Goal: Task Accomplishment & Management: Manage account settings

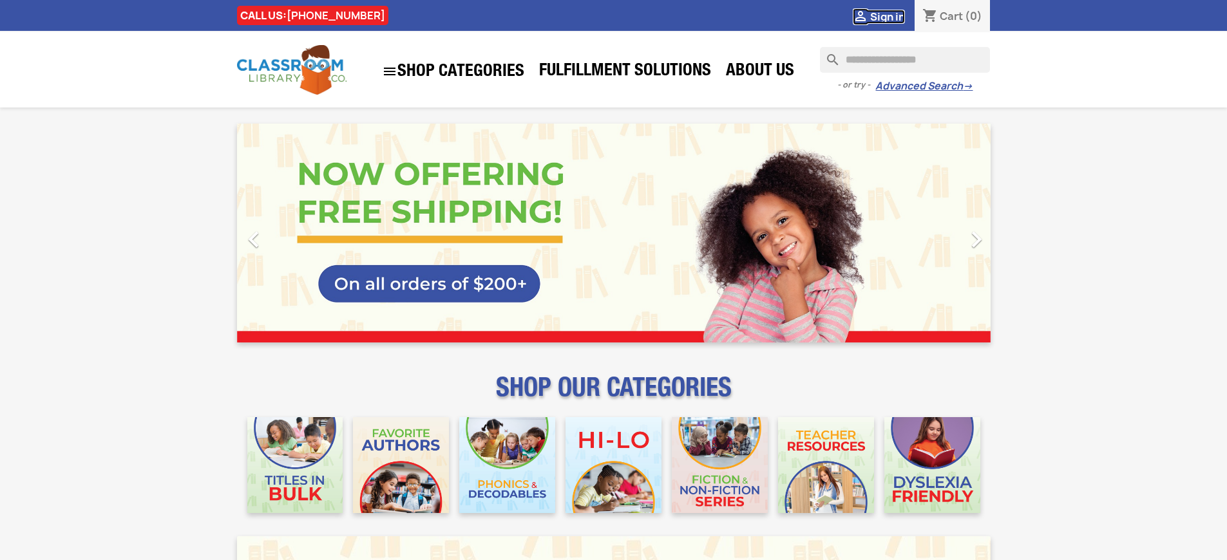
click at [887, 16] on span "Sign in" at bounding box center [887, 17] width 35 height 14
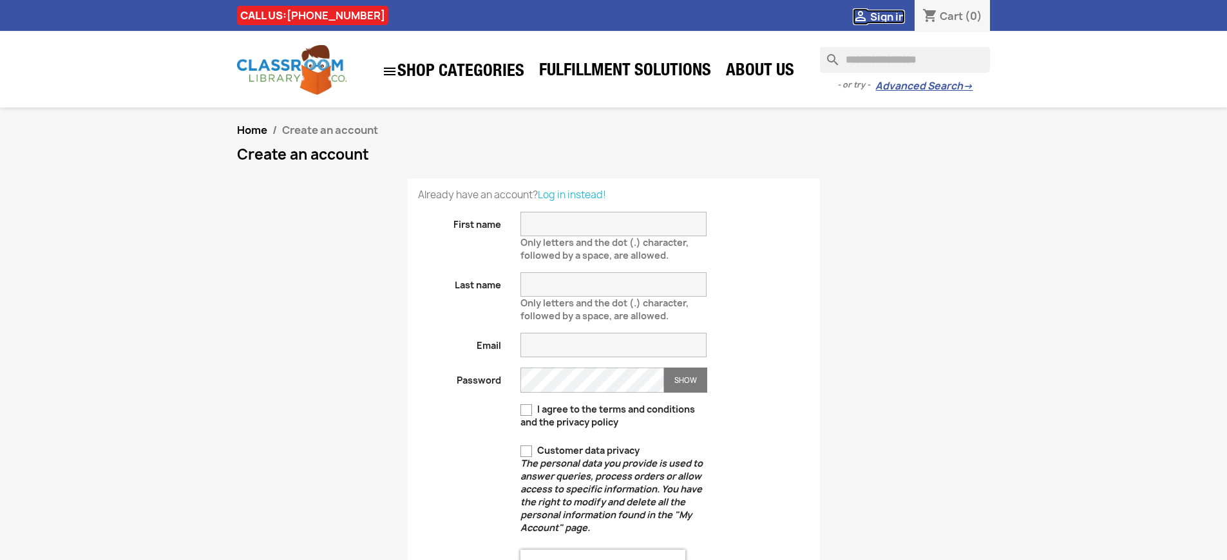
click at [887, 16] on span "Sign in" at bounding box center [887, 17] width 35 height 14
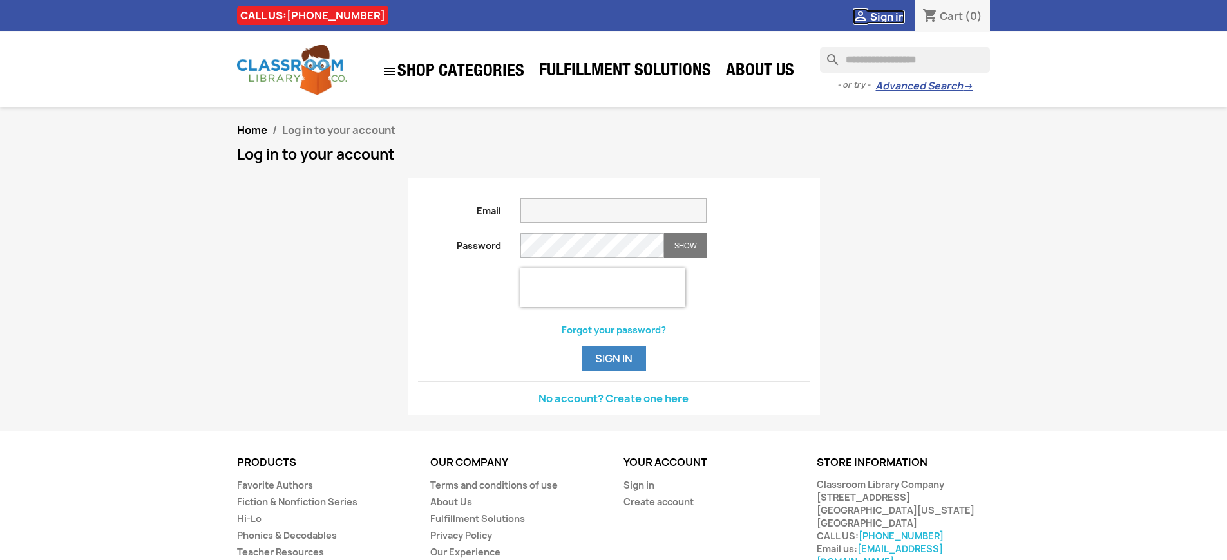
click at [887, 16] on span "Sign in" at bounding box center [887, 17] width 35 height 14
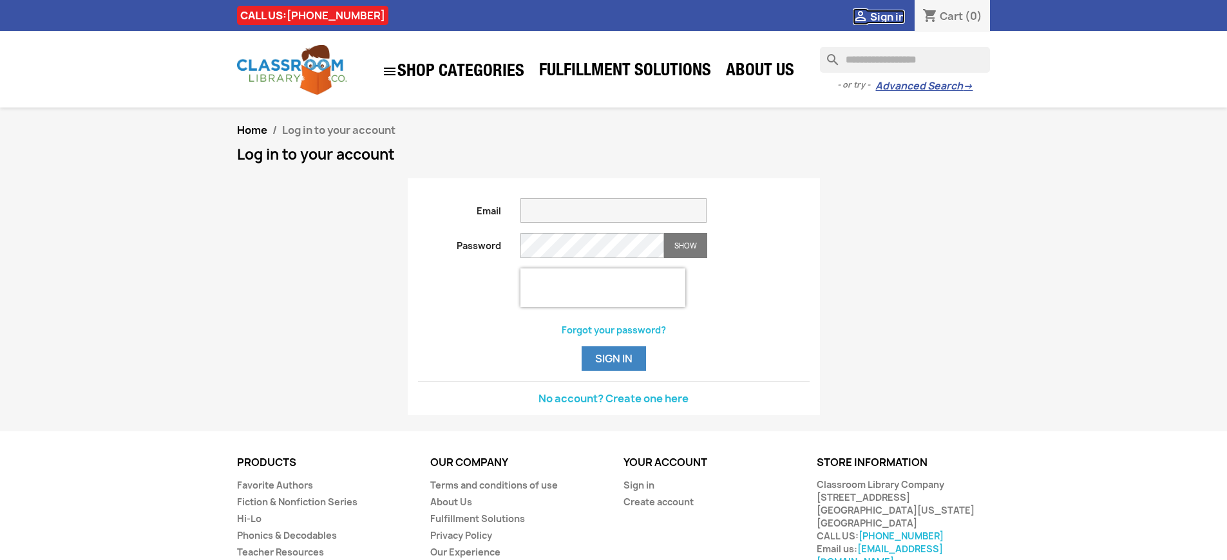
click at [887, 16] on span "Sign in" at bounding box center [887, 17] width 35 height 14
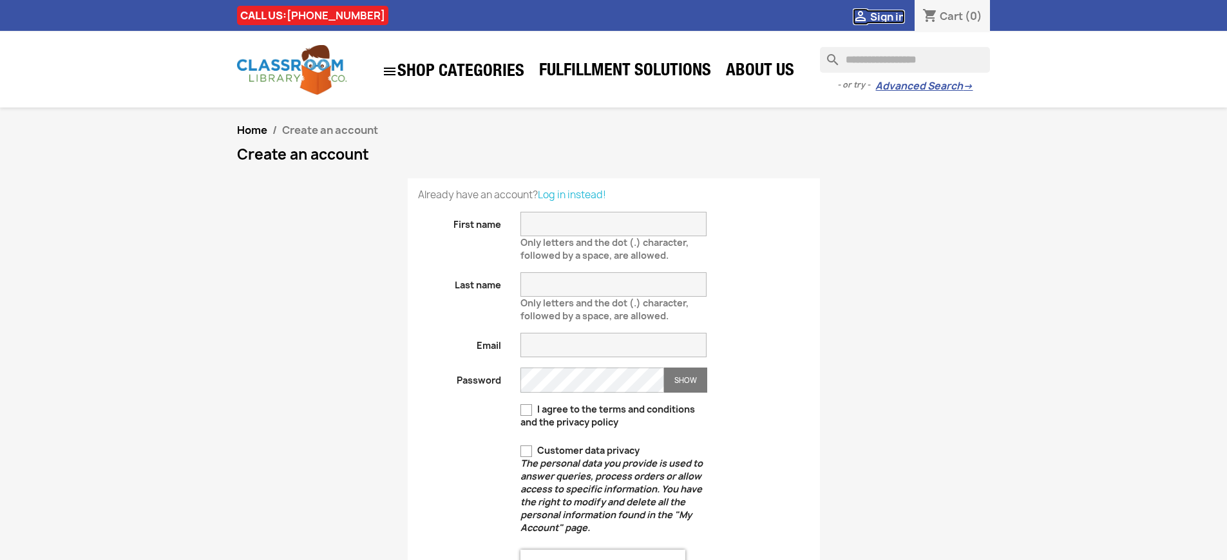
click at [887, 16] on span "Sign in" at bounding box center [887, 17] width 35 height 14
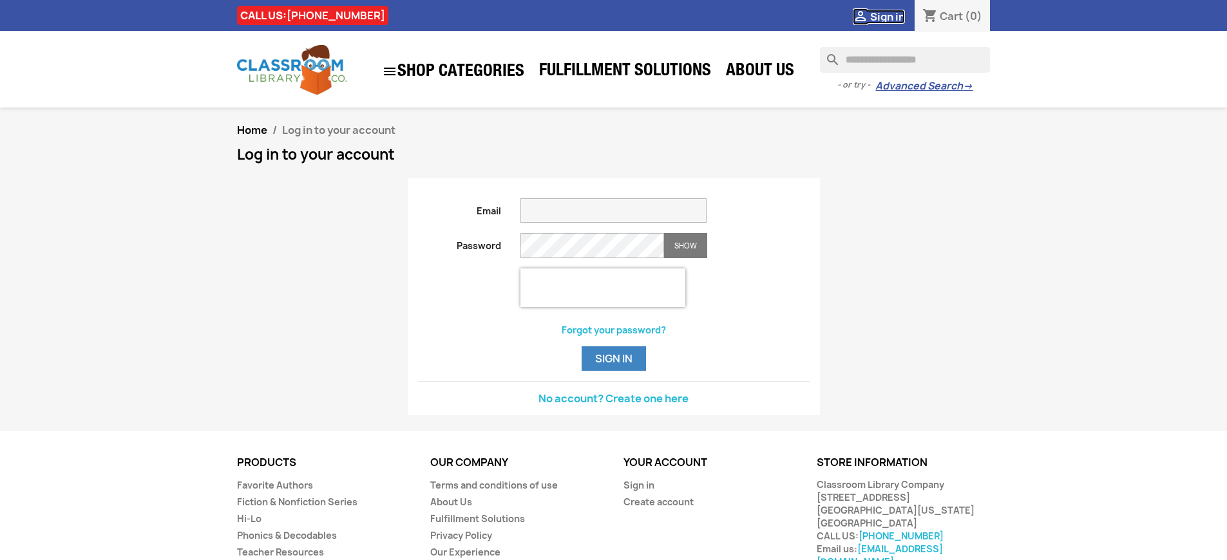
click at [887, 16] on span "Sign in" at bounding box center [887, 17] width 35 height 14
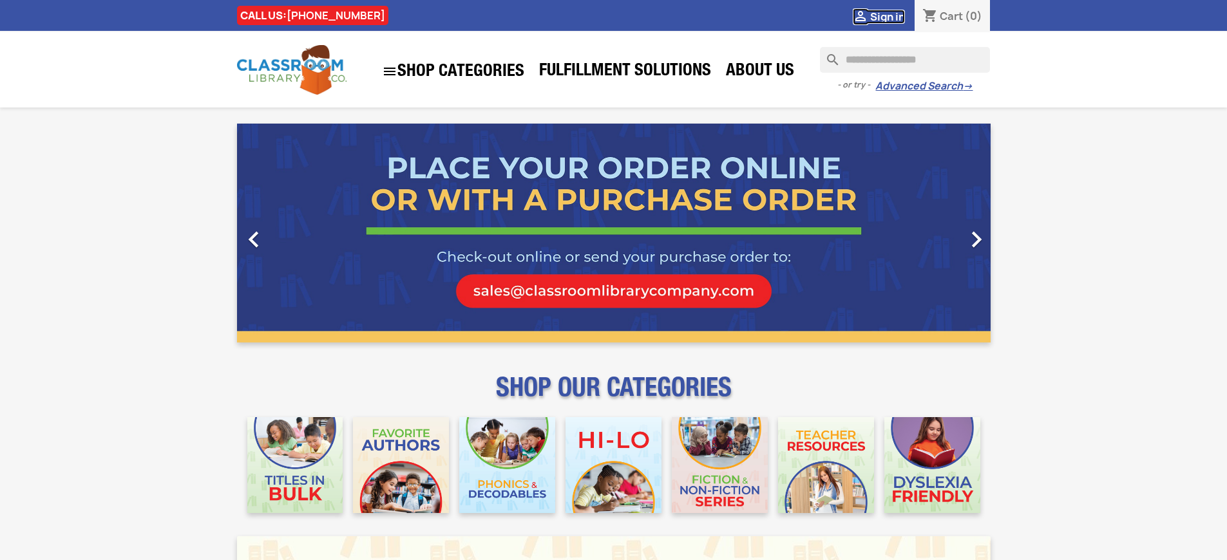
click at [887, 16] on span "Sign in" at bounding box center [887, 17] width 35 height 14
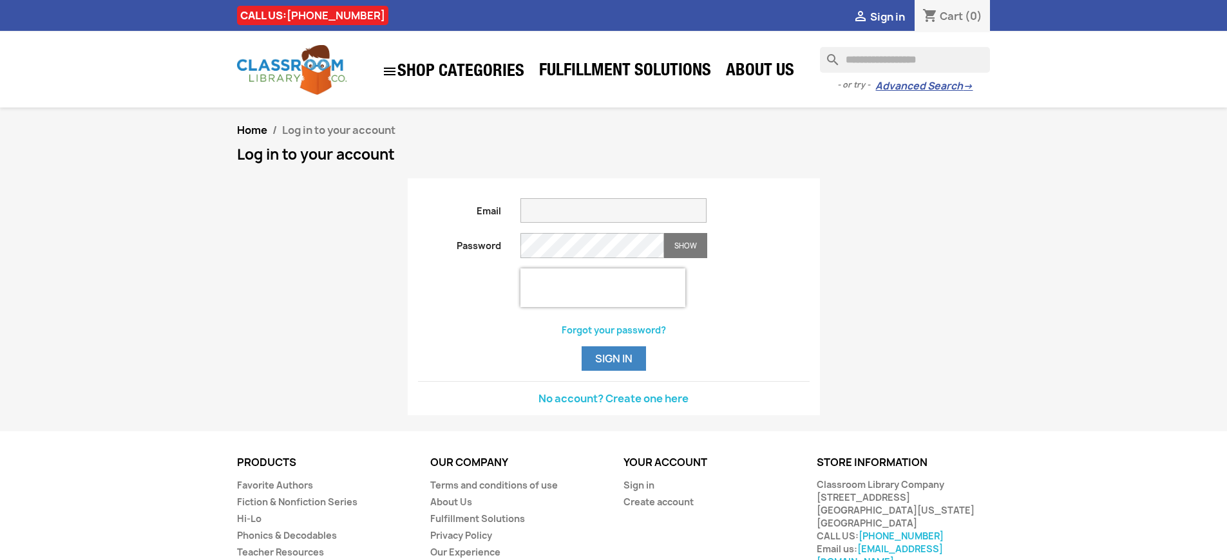
click at [887, 16] on span "Sign in" at bounding box center [887, 17] width 35 height 14
click at [613, 371] on button "Sign in" at bounding box center [613, 358] width 64 height 24
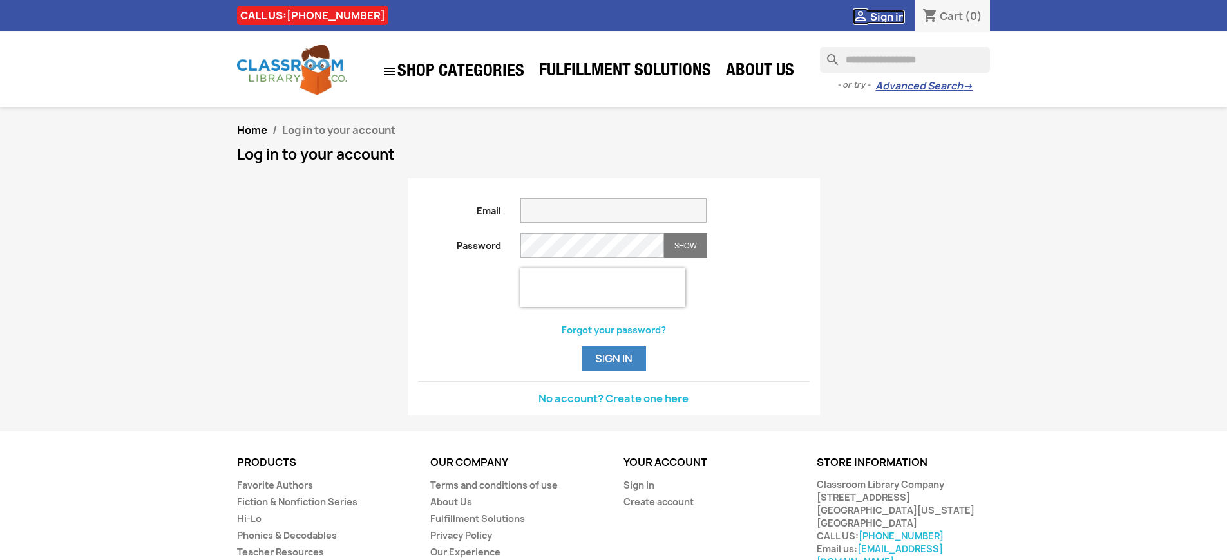
click at [887, 16] on span "Sign in" at bounding box center [887, 17] width 35 height 14
click at [613, 371] on button "Sign in" at bounding box center [613, 358] width 64 height 24
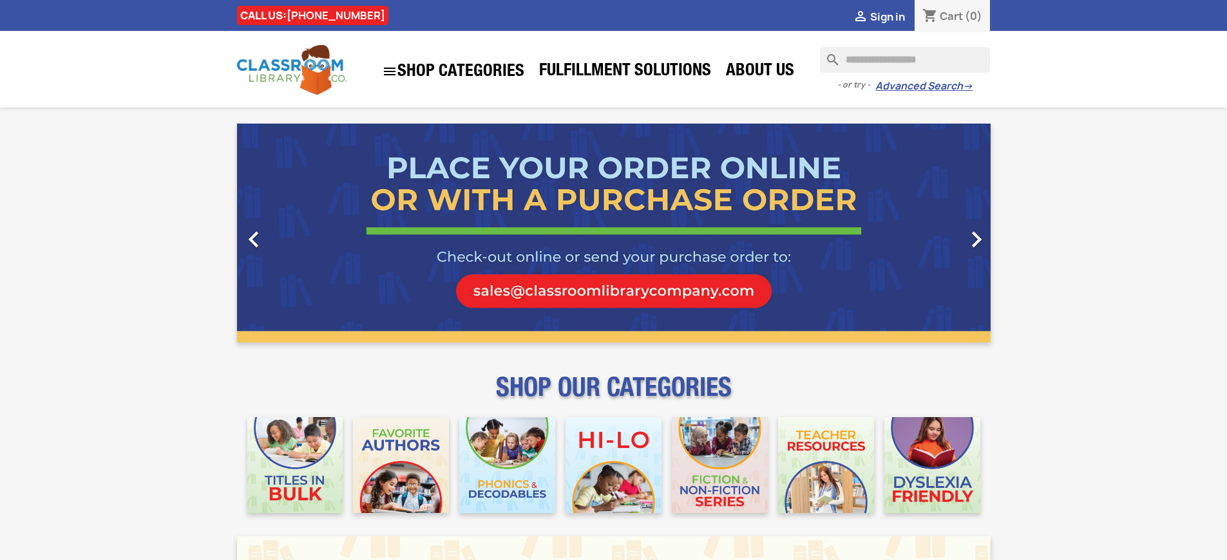
click at [887, 16] on span "Sign in" at bounding box center [887, 17] width 35 height 14
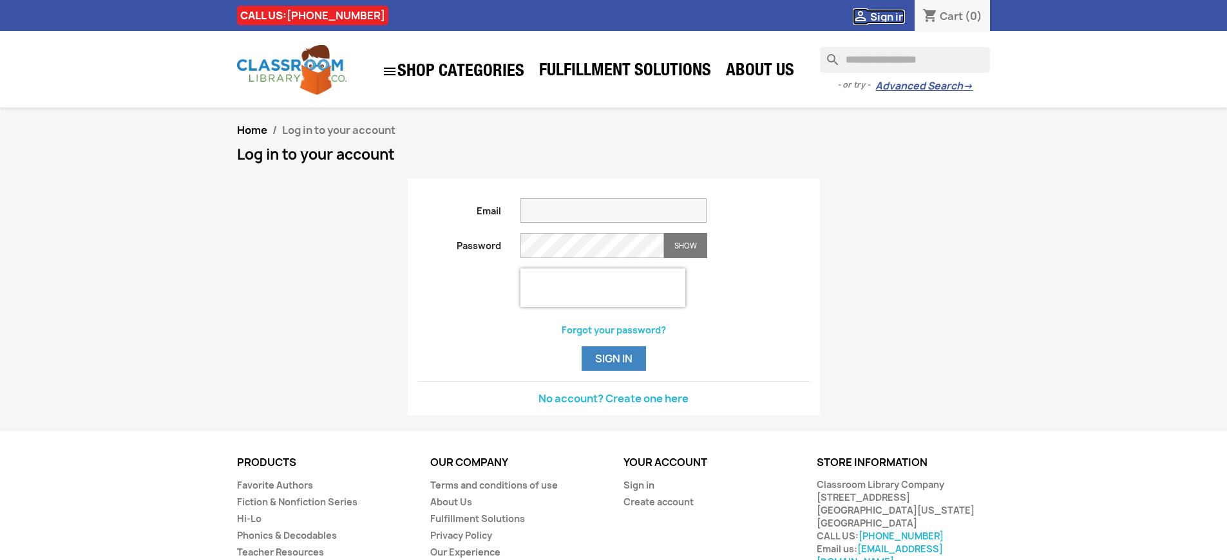
click at [887, 16] on span "Sign in" at bounding box center [887, 17] width 35 height 14
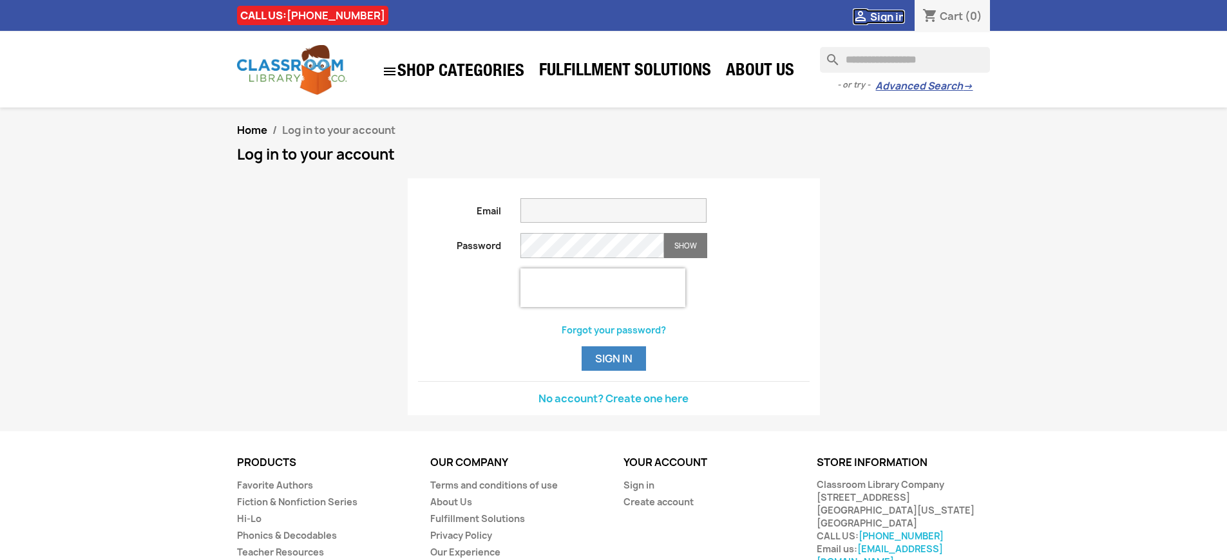
click at [887, 16] on span "Sign in" at bounding box center [887, 17] width 35 height 14
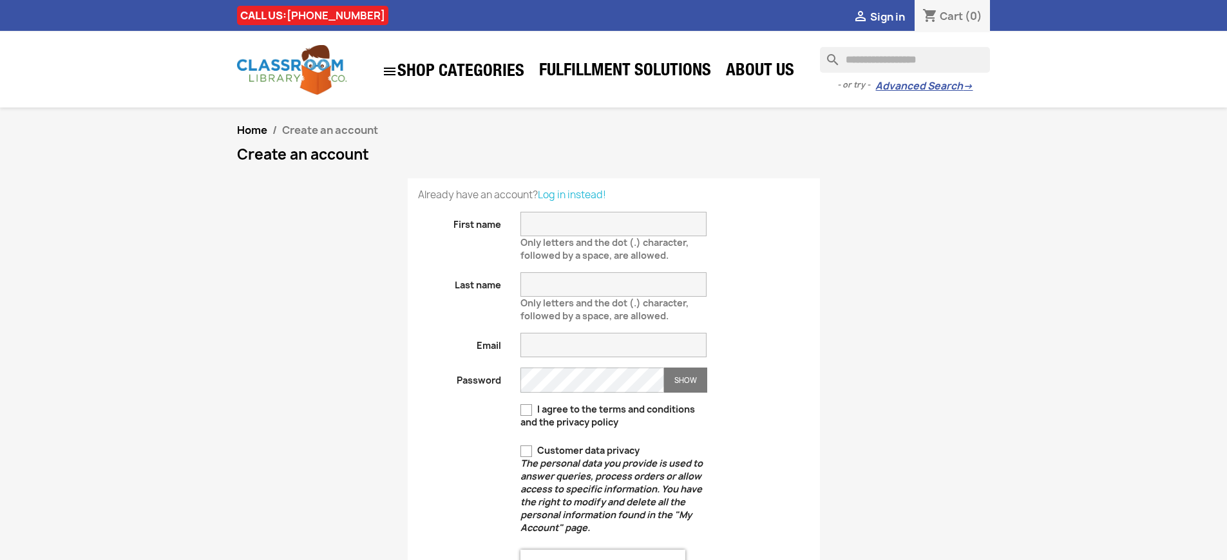
click at [887, 16] on span "Sign in" at bounding box center [887, 17] width 35 height 14
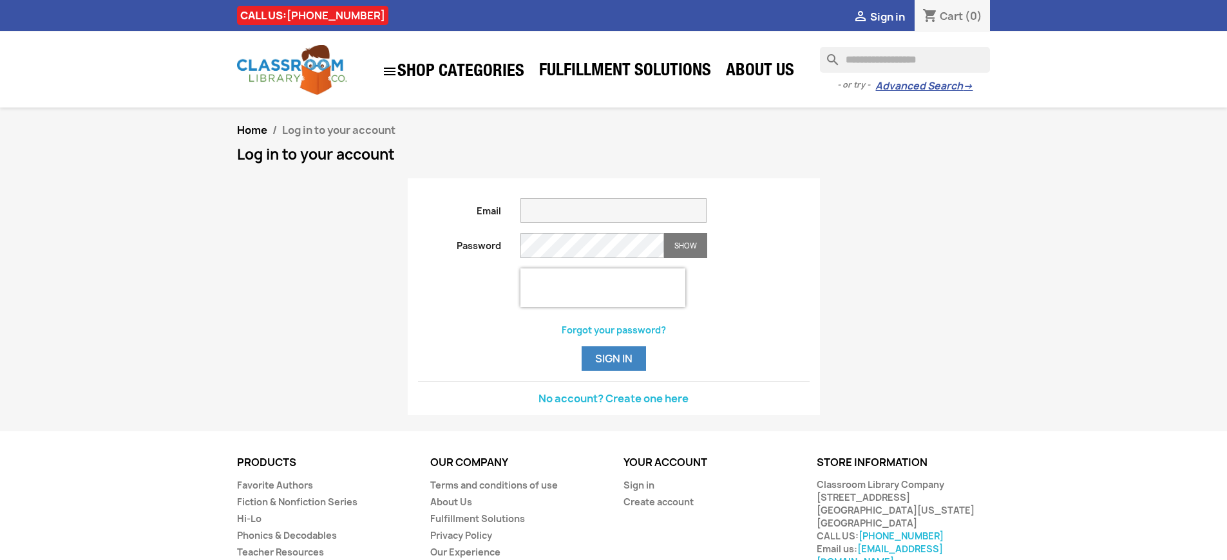
click at [887, 16] on span "Sign in" at bounding box center [887, 17] width 35 height 14
click at [638, 491] on link "Sign in" at bounding box center [638, 485] width 31 height 12
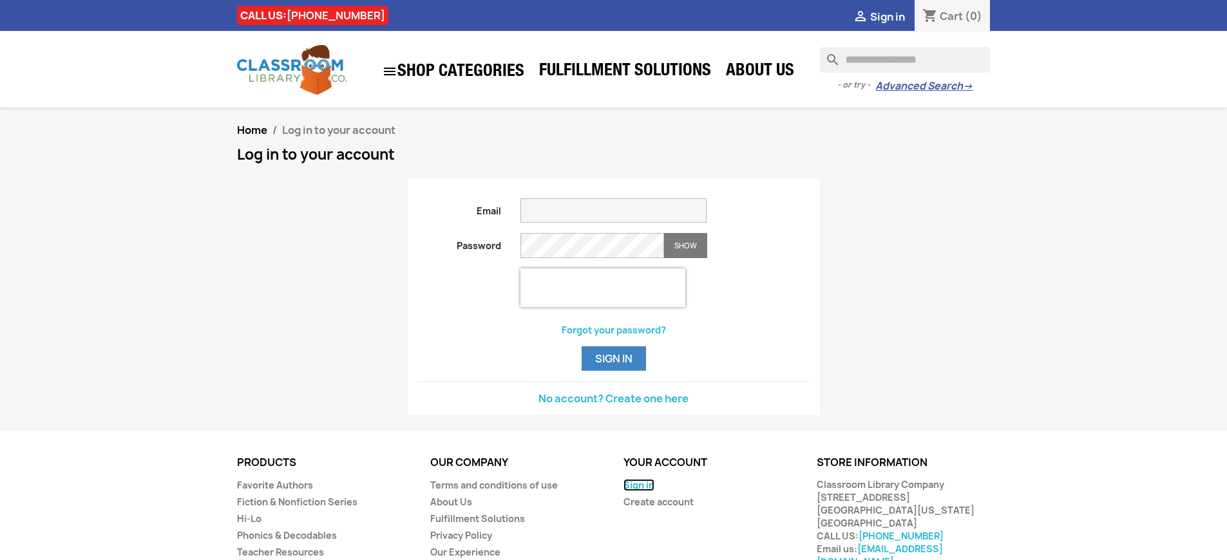
click at [638, 491] on link "Sign in" at bounding box center [638, 485] width 31 height 12
